Goal: Task Accomplishment & Management: Manage account settings

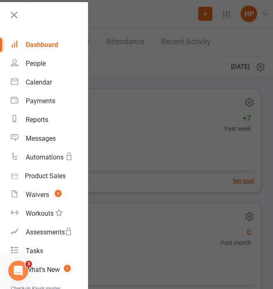
click at [166, 83] on div at bounding box center [136, 144] width 273 height 289
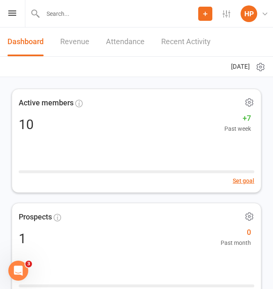
click at [19, 11] on div "Prospect Member Non-attending contact Class / event Appointment Task Membership…" at bounding box center [136, 13] width 273 height 27
click at [12, 12] on icon at bounding box center [12, 12] width 8 height 5
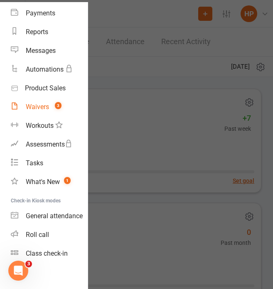
scroll to position [111, 0]
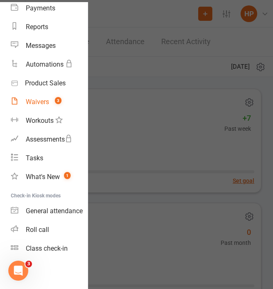
click at [45, 92] on link "Waivers 3" at bounding box center [49, 101] width 77 height 19
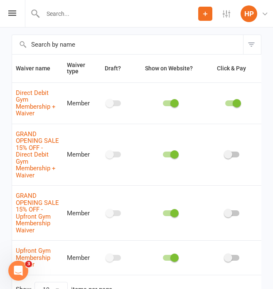
scroll to position [0, 87]
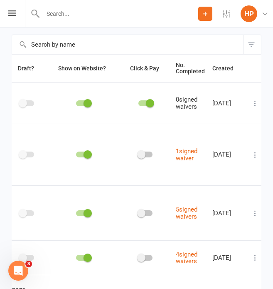
click at [251, 106] on icon at bounding box center [255, 103] width 8 height 8
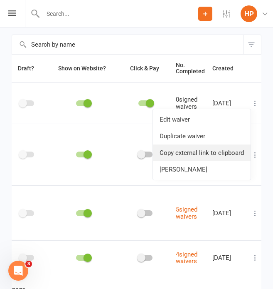
click at [185, 146] on link "Copy external link to clipboard" at bounding box center [202, 152] width 98 height 17
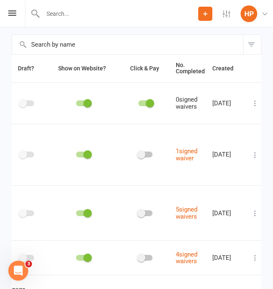
click at [260, 102] on td at bounding box center [255, 102] width 17 height 41
click at [252, 103] on icon at bounding box center [255, 103] width 8 height 8
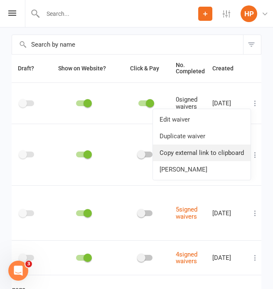
click at [179, 156] on link "Copy external link to clipboard" at bounding box center [202, 152] width 98 height 17
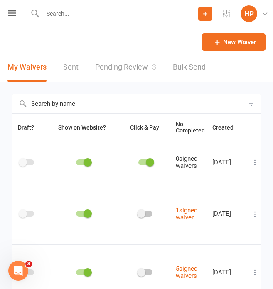
scroll to position [116, 0]
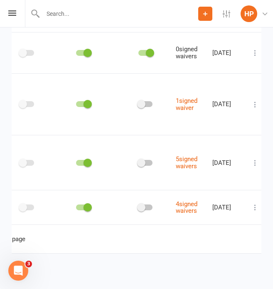
click at [87, 100] on span at bounding box center [88, 104] width 8 height 8
click at [76, 103] on input "checkbox" at bounding box center [76, 103] width 0 height 0
click at [84, 158] on span at bounding box center [88, 162] width 8 height 8
click at [76, 161] on input "checkbox" at bounding box center [76, 161] width 0 height 0
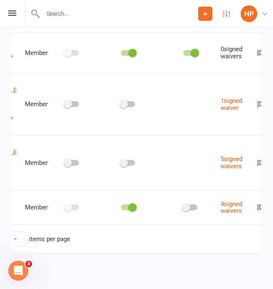
scroll to position [0, 87]
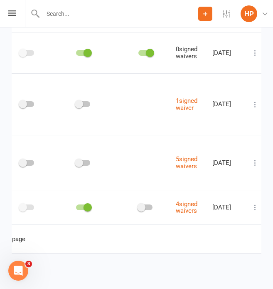
click at [240, 203] on td "[DATE]" at bounding box center [228, 207] width 38 height 35
click at [254, 203] on icon at bounding box center [255, 207] width 8 height 8
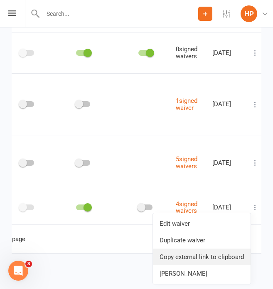
click at [211, 252] on link "Copy external link to clipboard" at bounding box center [202, 256] width 98 height 17
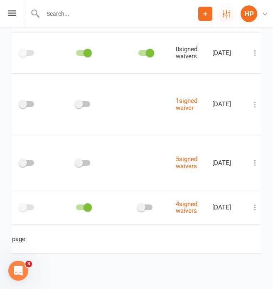
click at [227, 10] on icon at bounding box center [226, 13] width 7 height 7
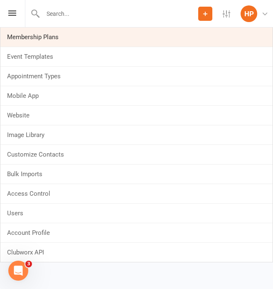
click at [71, 40] on link "Membership Plans" at bounding box center [136, 36] width 272 height 19
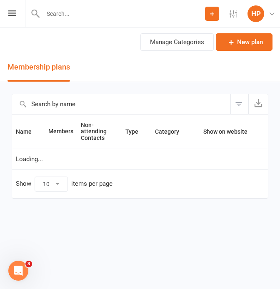
select select "25"
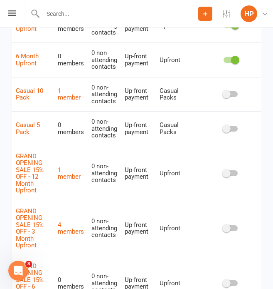
scroll to position [223, 0]
